Goal: Transaction & Acquisition: Purchase product/service

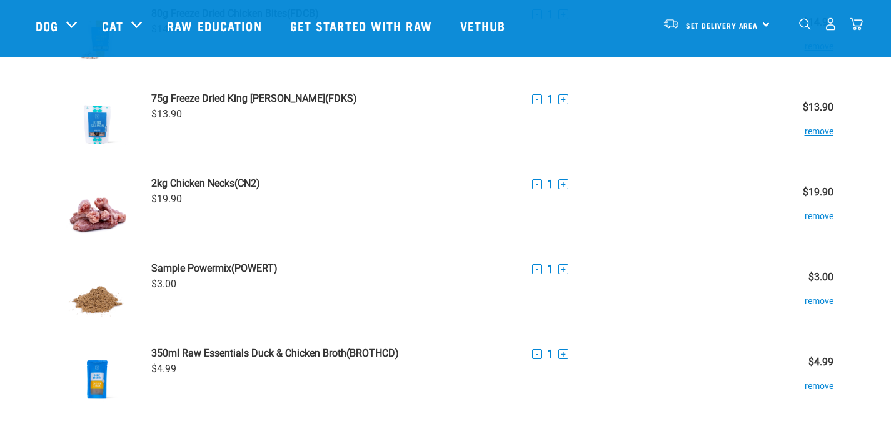
scroll to position [94, 0]
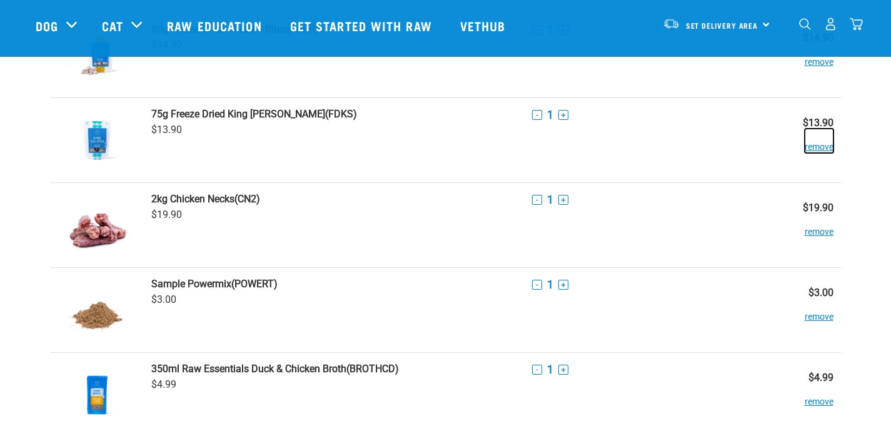
click at [819, 149] on button "remove" at bounding box center [818, 141] width 29 height 24
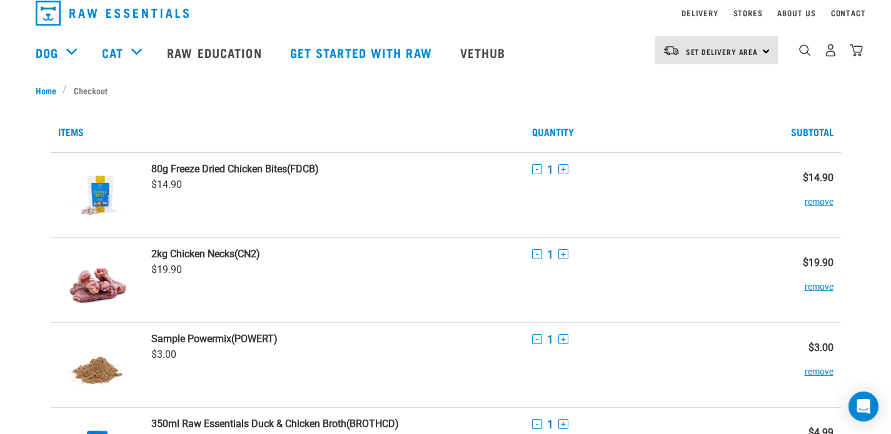
scroll to position [31, 0]
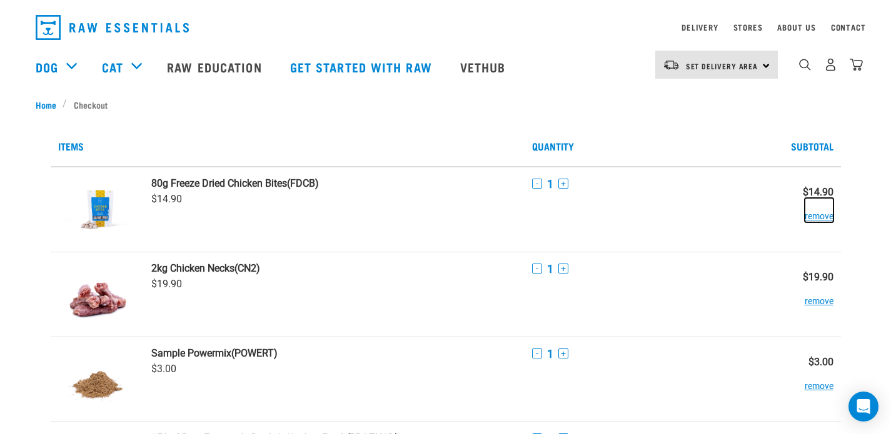
click at [821, 211] on button "remove" at bounding box center [818, 210] width 29 height 24
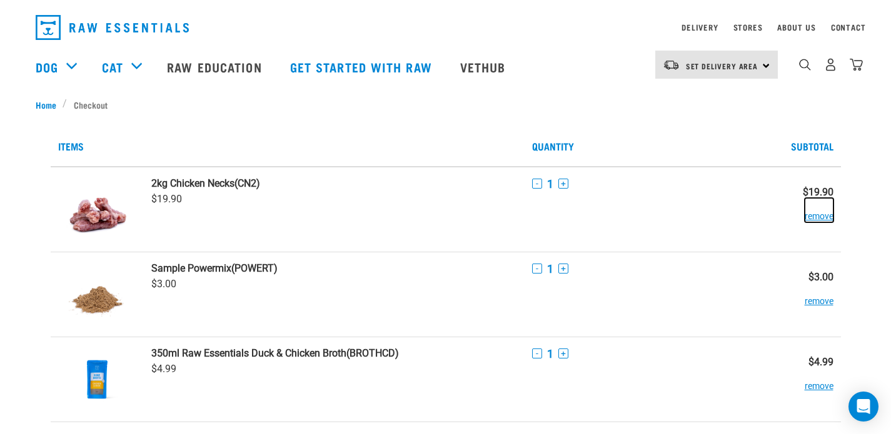
click at [826, 218] on button "remove" at bounding box center [818, 210] width 29 height 24
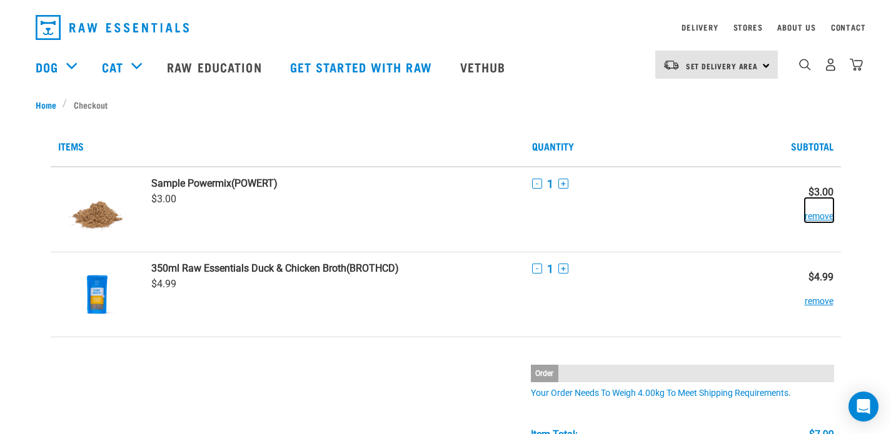
click at [826, 218] on button "remove" at bounding box center [818, 210] width 29 height 24
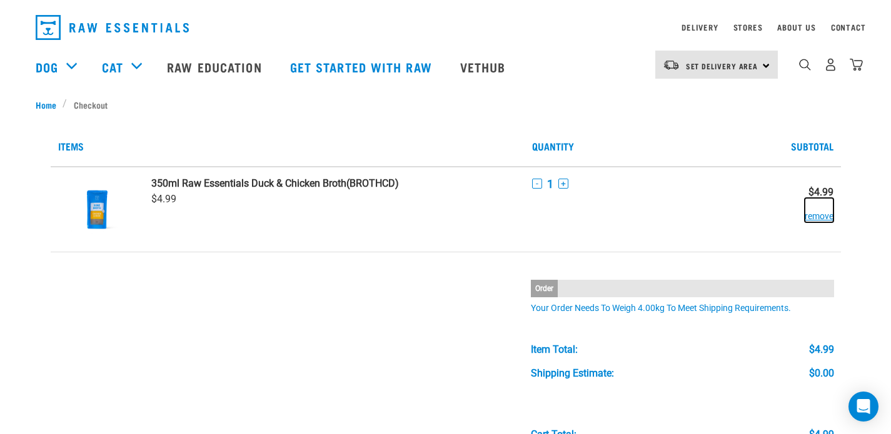
click at [826, 218] on button "remove" at bounding box center [818, 210] width 29 height 24
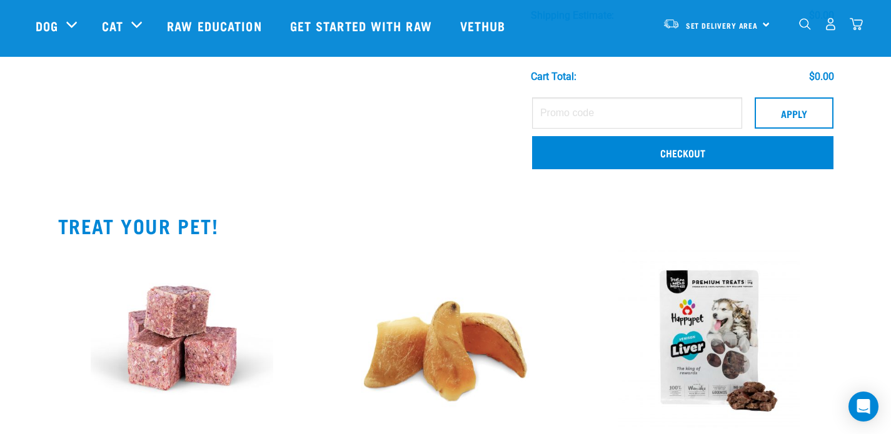
scroll to position [0, 0]
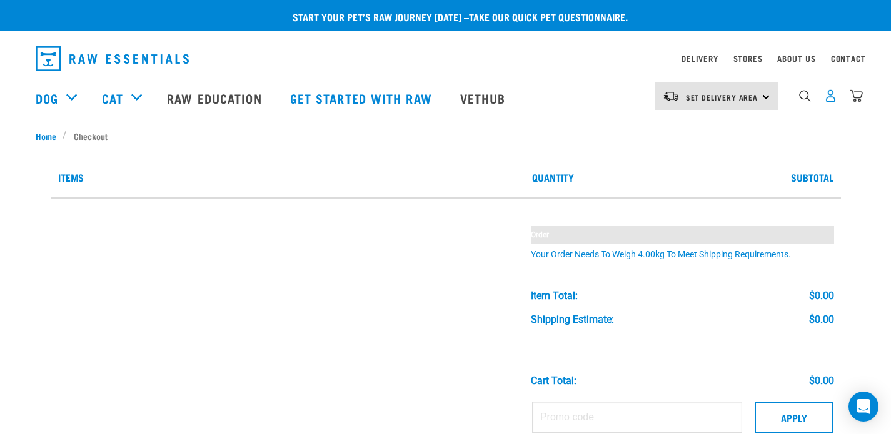
click at [833, 97] on img "dropdown navigation" at bounding box center [830, 95] width 13 height 13
